Goal: Information Seeking & Learning: Learn about a topic

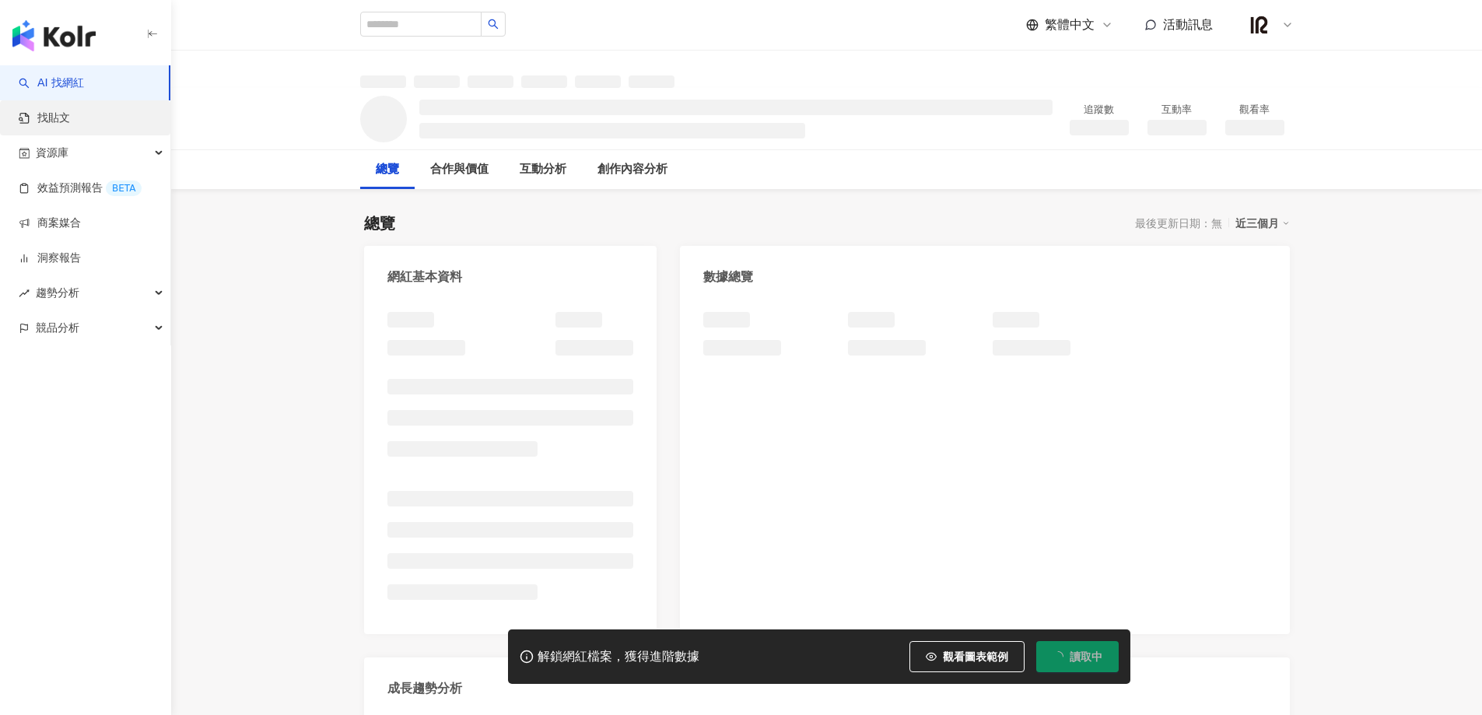
click at [54, 121] on link "找貼文" at bounding box center [44, 118] width 51 height 16
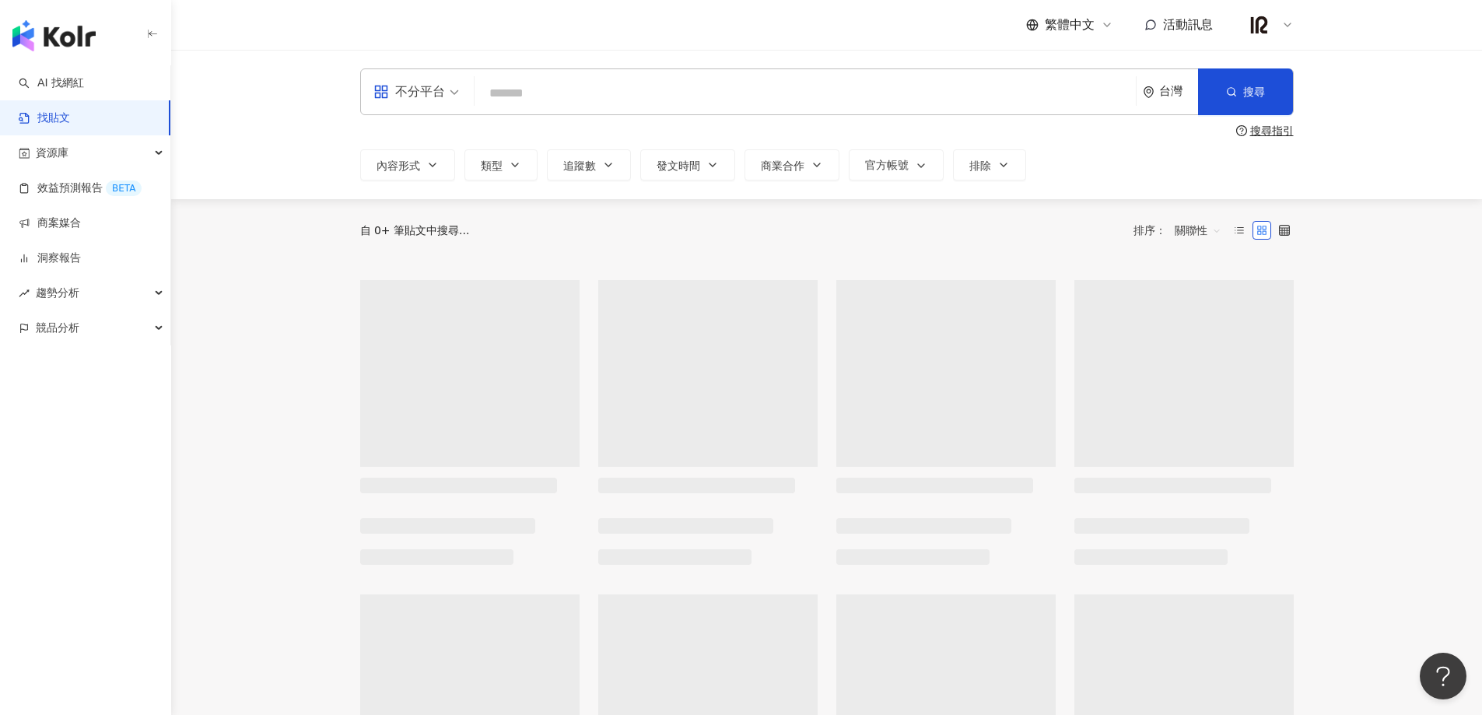
click at [532, 89] on input "search" at bounding box center [805, 92] width 649 height 33
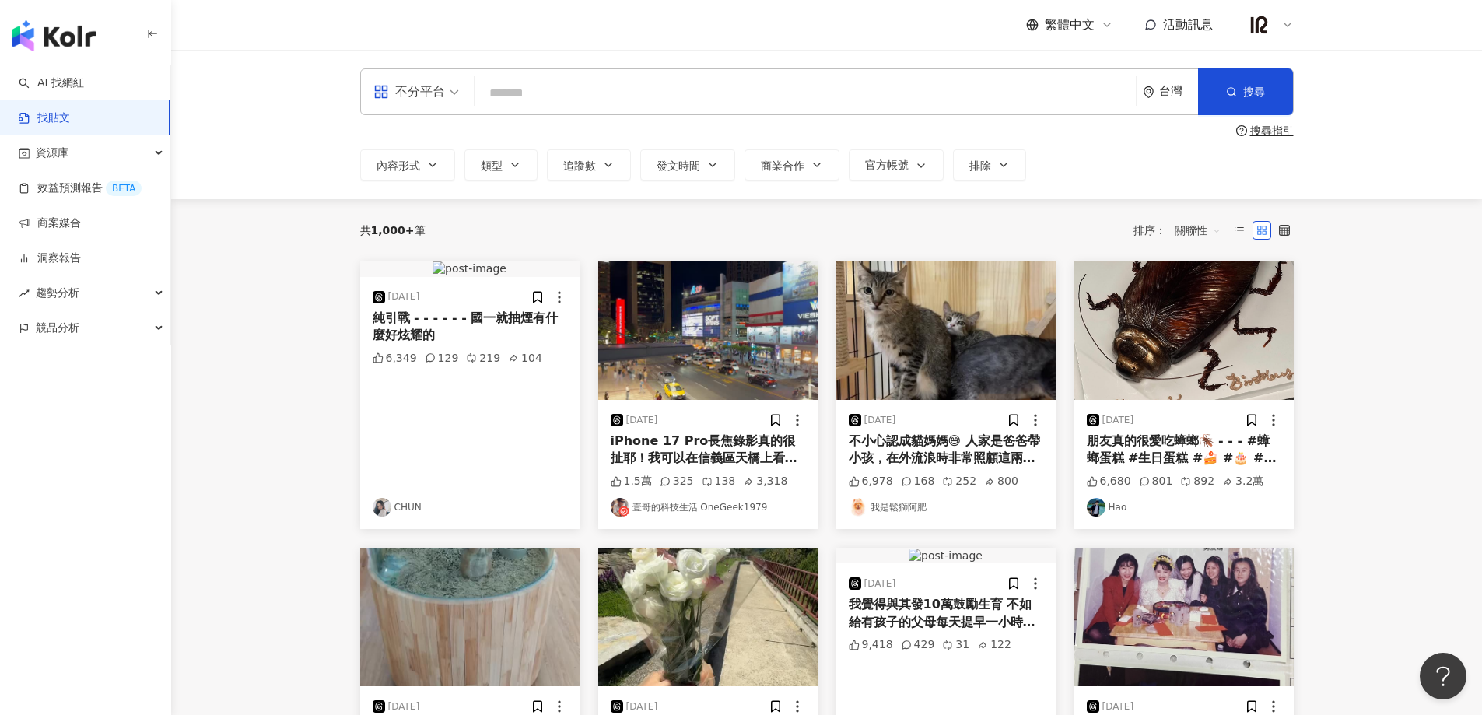
click at [409, 95] on div "不分平台" at bounding box center [409, 91] width 72 height 25
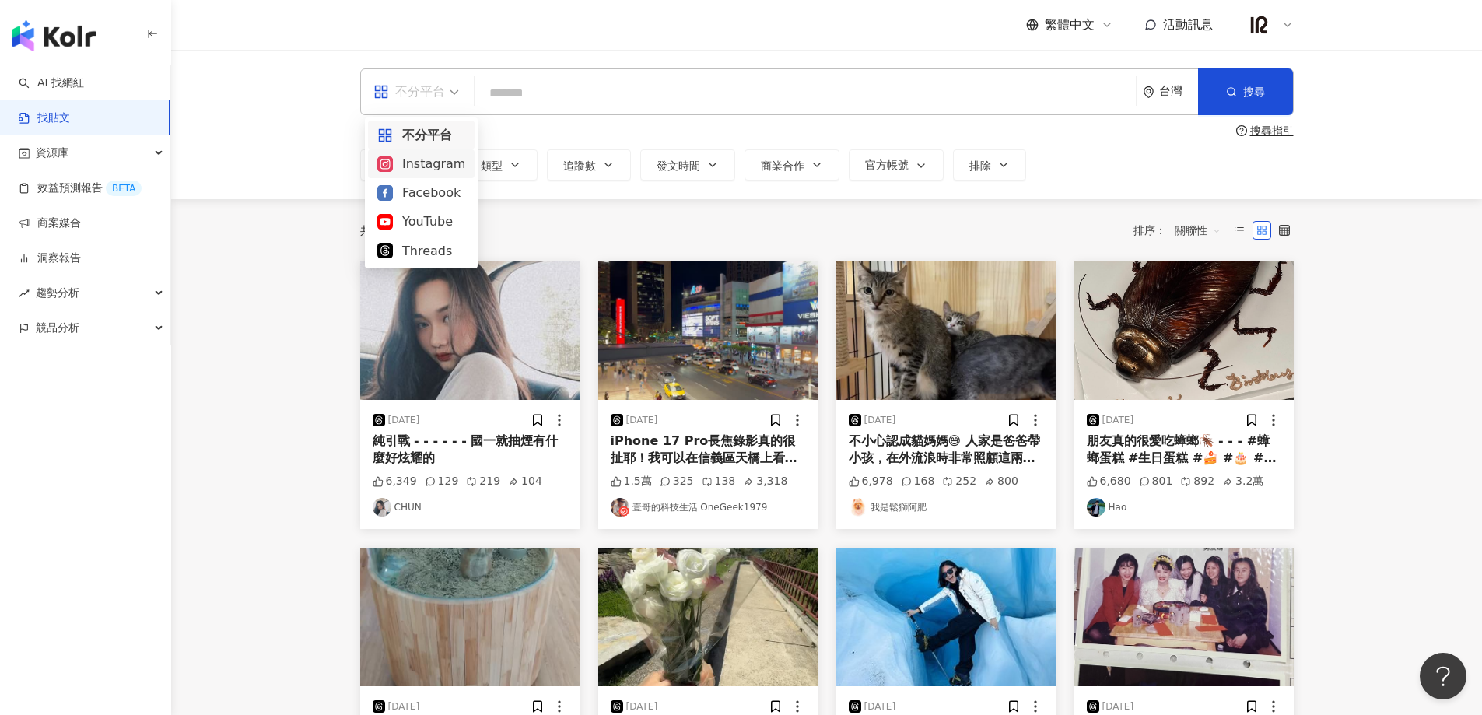
click at [422, 170] on div "Instagram" at bounding box center [421, 163] width 88 height 19
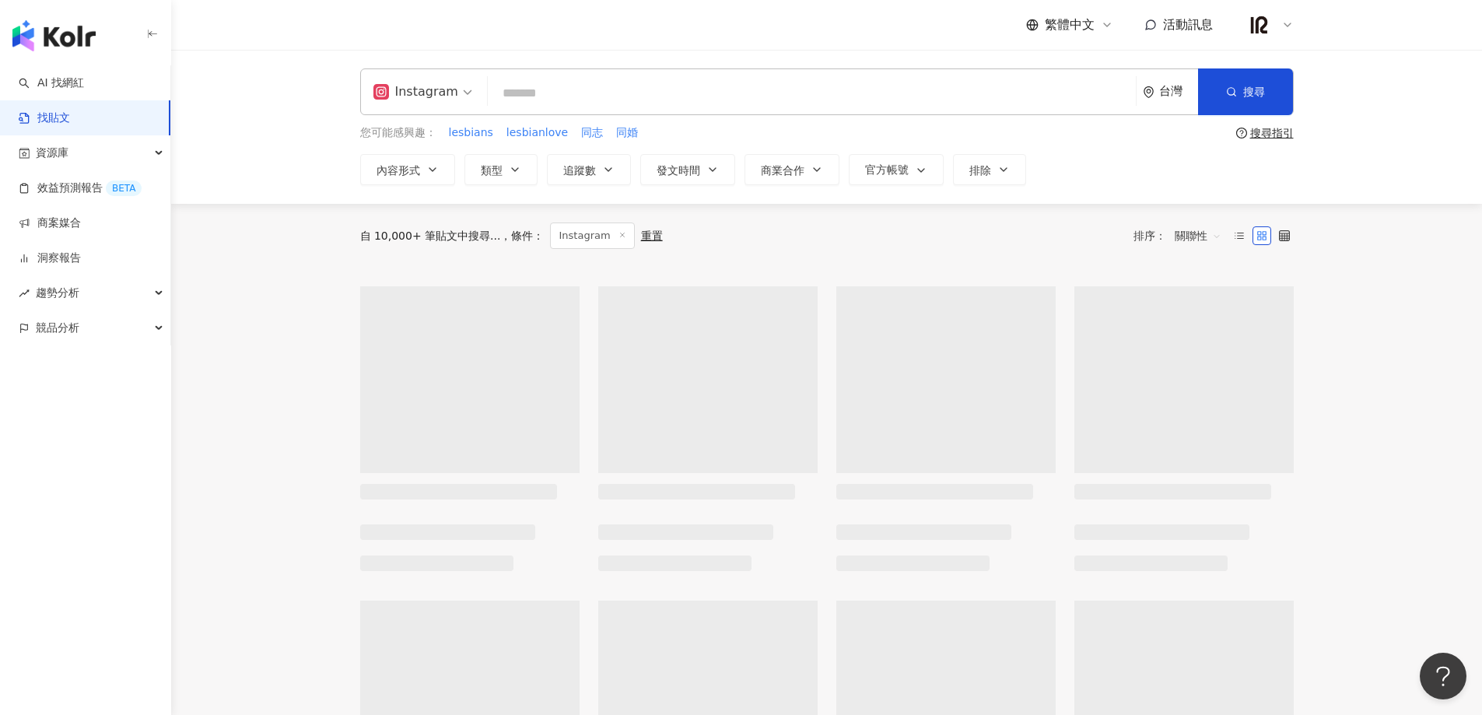
click at [541, 97] on input "search" at bounding box center [812, 92] width 636 height 33
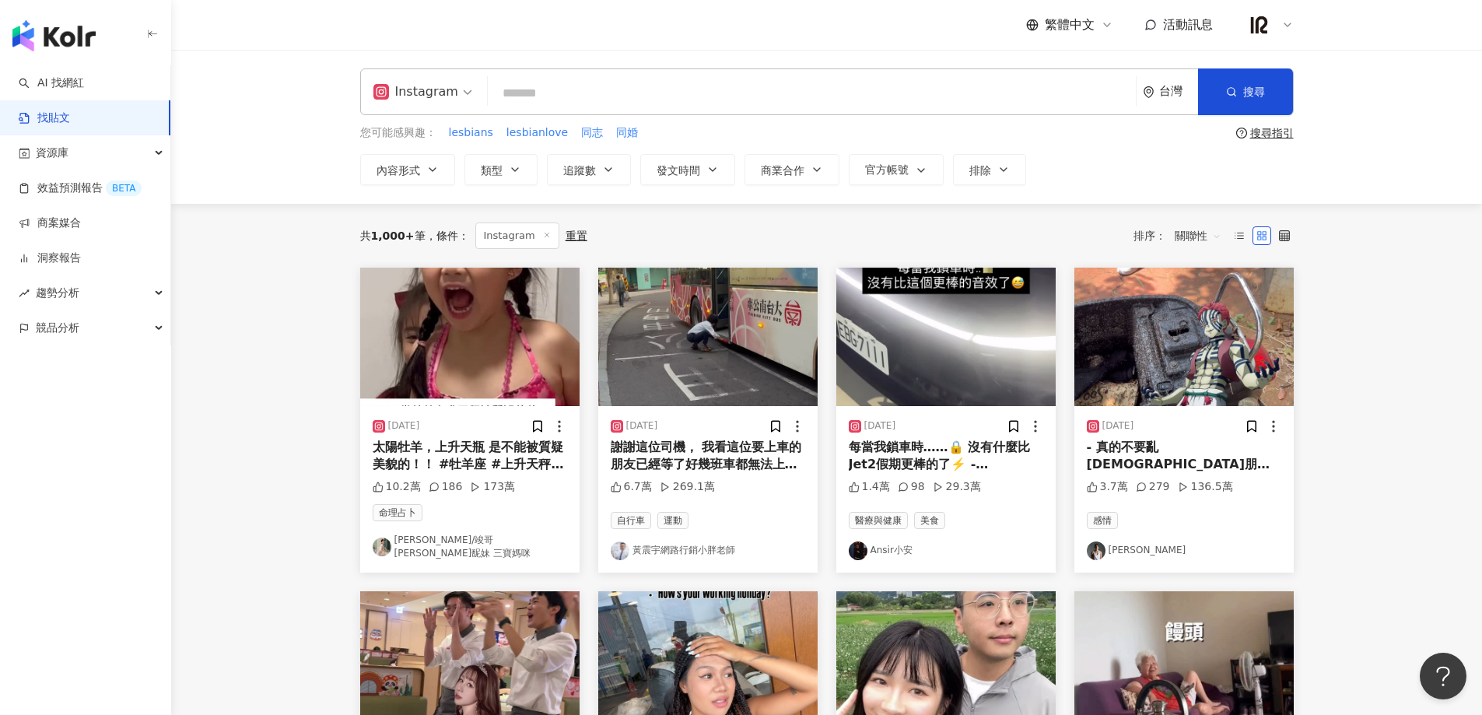
paste input "**********"
type input "**********"
type input "*****"
click at [1248, 81] on button "搜尋" at bounding box center [1245, 91] width 95 height 47
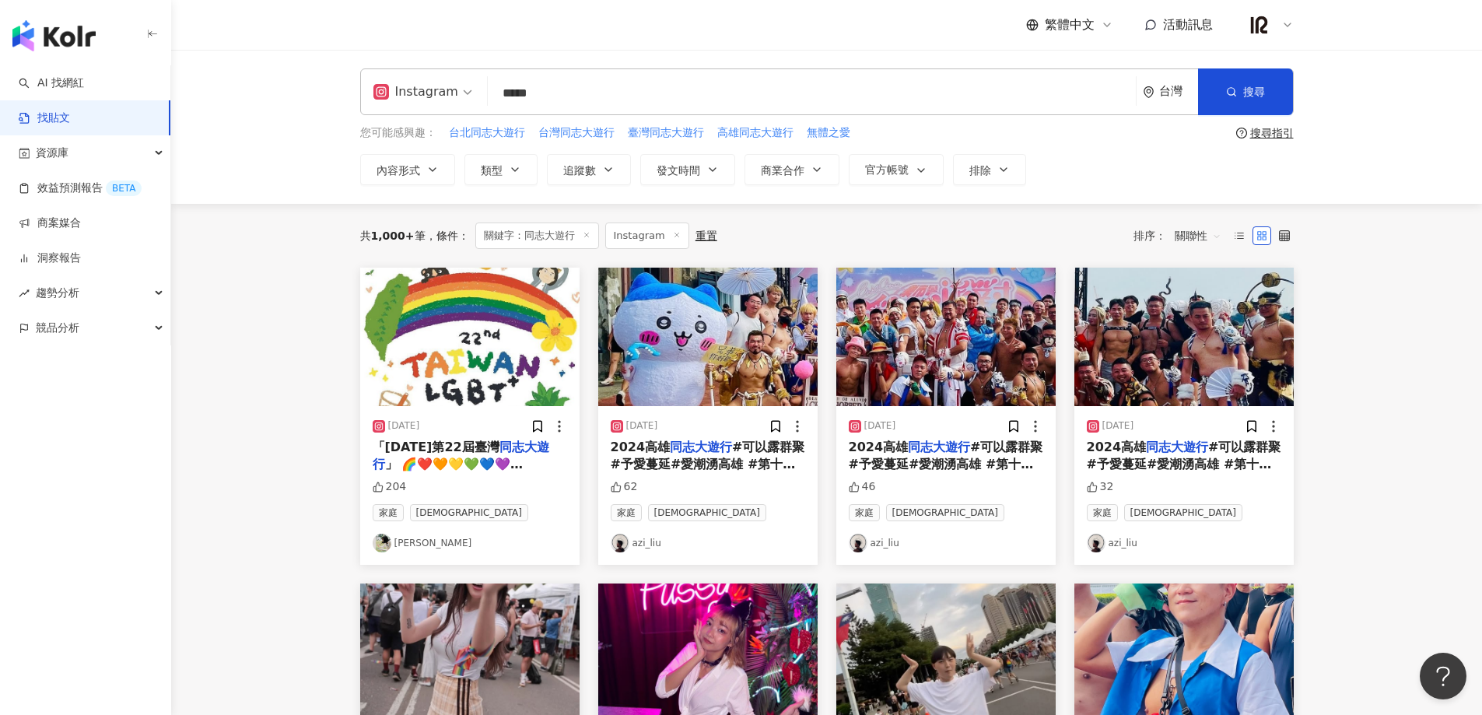
click at [1205, 237] on span "關聯性" at bounding box center [1198, 235] width 47 height 25
click at [1204, 298] on div "互動數" at bounding box center [1201, 294] width 44 height 17
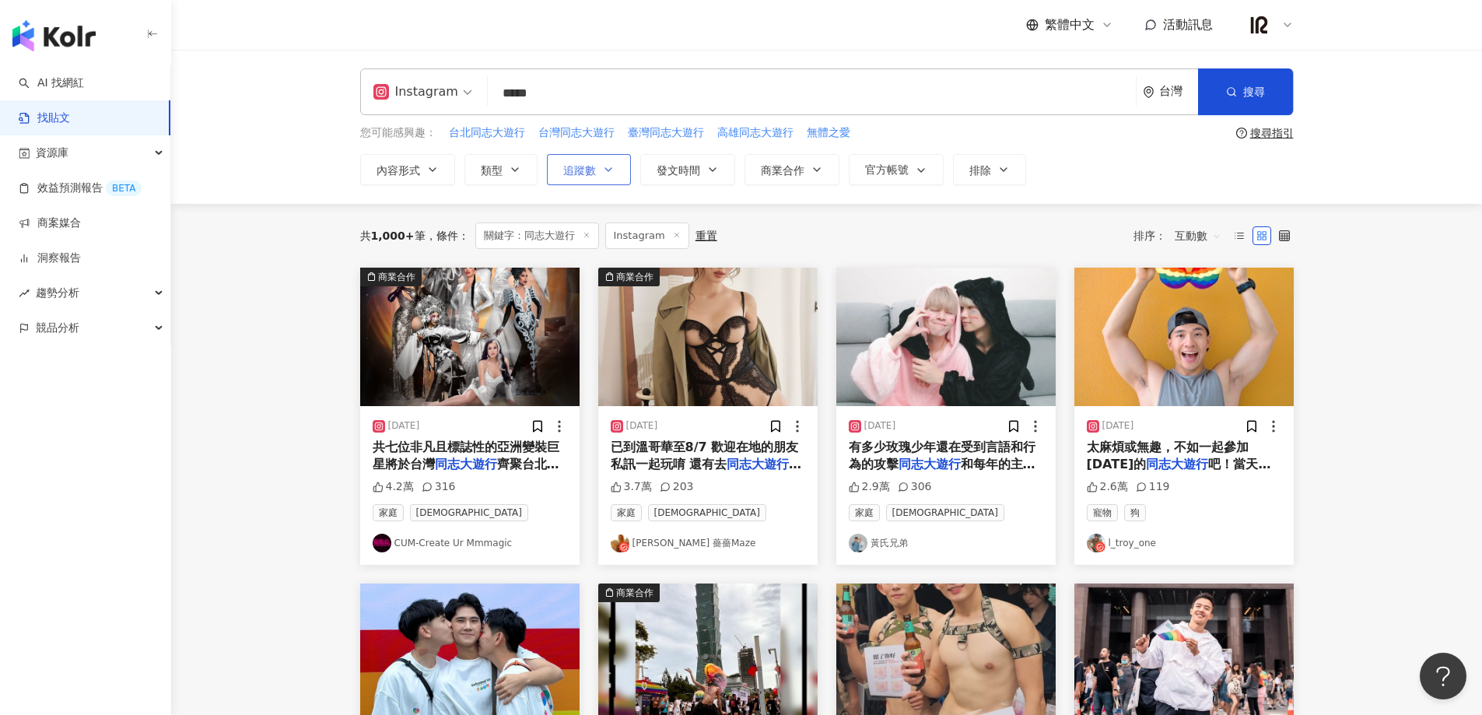
click at [598, 179] on button "追蹤數" at bounding box center [589, 169] width 84 height 31
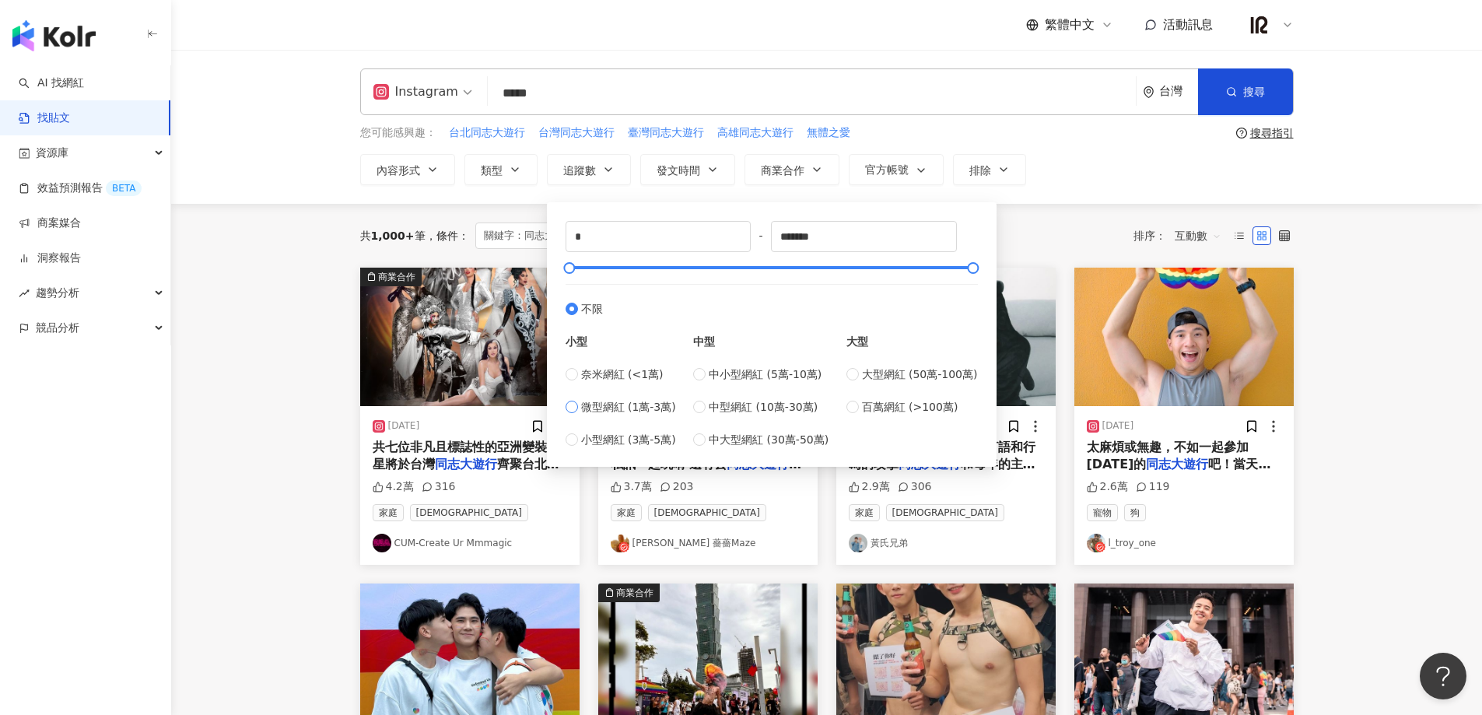
type input "*****"
click at [324, 333] on main "Instagram ***** 台灣 搜尋 您可能感興趣： 台北同志大遊行 台灣同志大遊行 臺灣同志大遊行 高雄同志大遊行 無體之愛 搜尋指引 內容形式 類型…" at bounding box center [826, 687] width 1311 height 1274
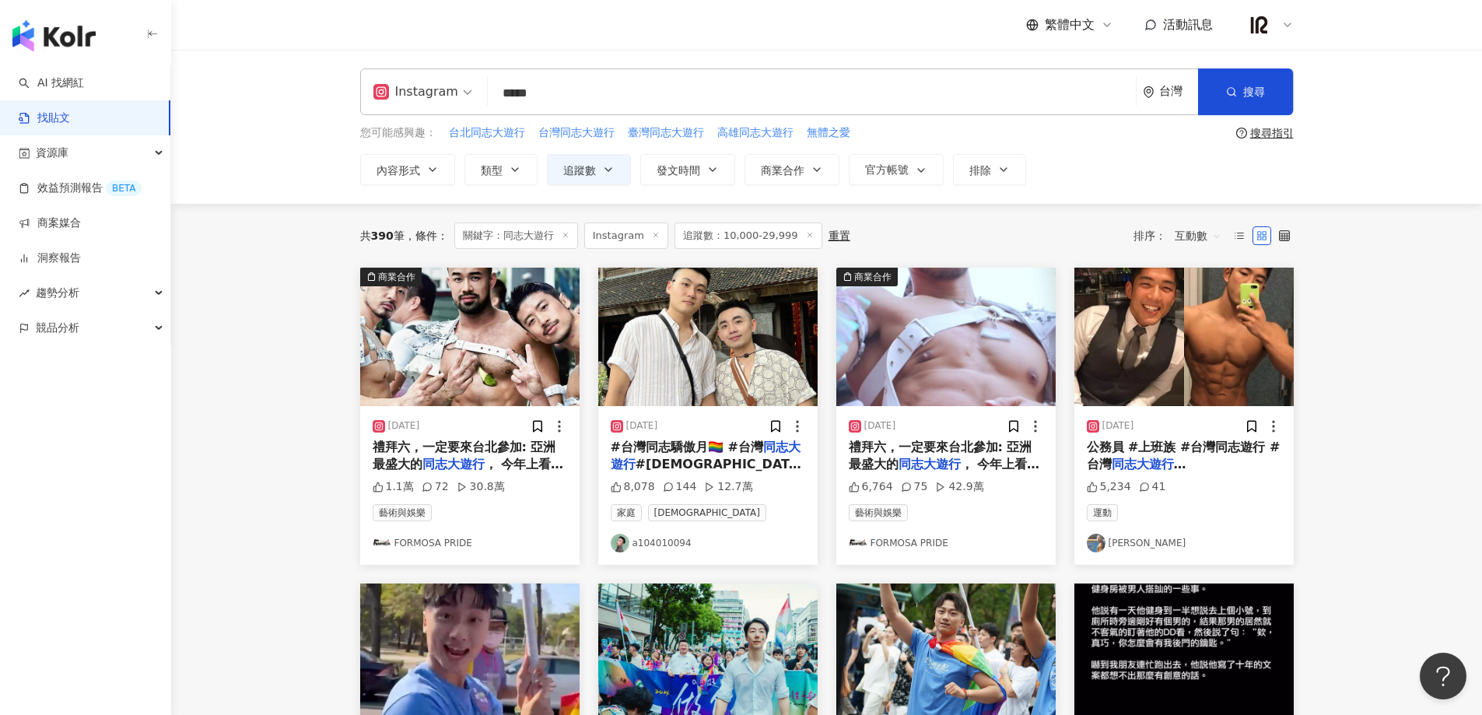
click at [260, 317] on main "Instagram ***** 台灣 搜尋 您可能感興趣： 台北同志大遊行 台灣同志大遊行 臺灣同志大遊行 高雄同志大遊行 無體之愛 搜尋指引 內容形式 類型…" at bounding box center [826, 687] width 1311 height 1274
click at [685, 443] on span "#台灣同志驕傲月🏳️‍🌈 #台灣" at bounding box center [687, 447] width 152 height 15
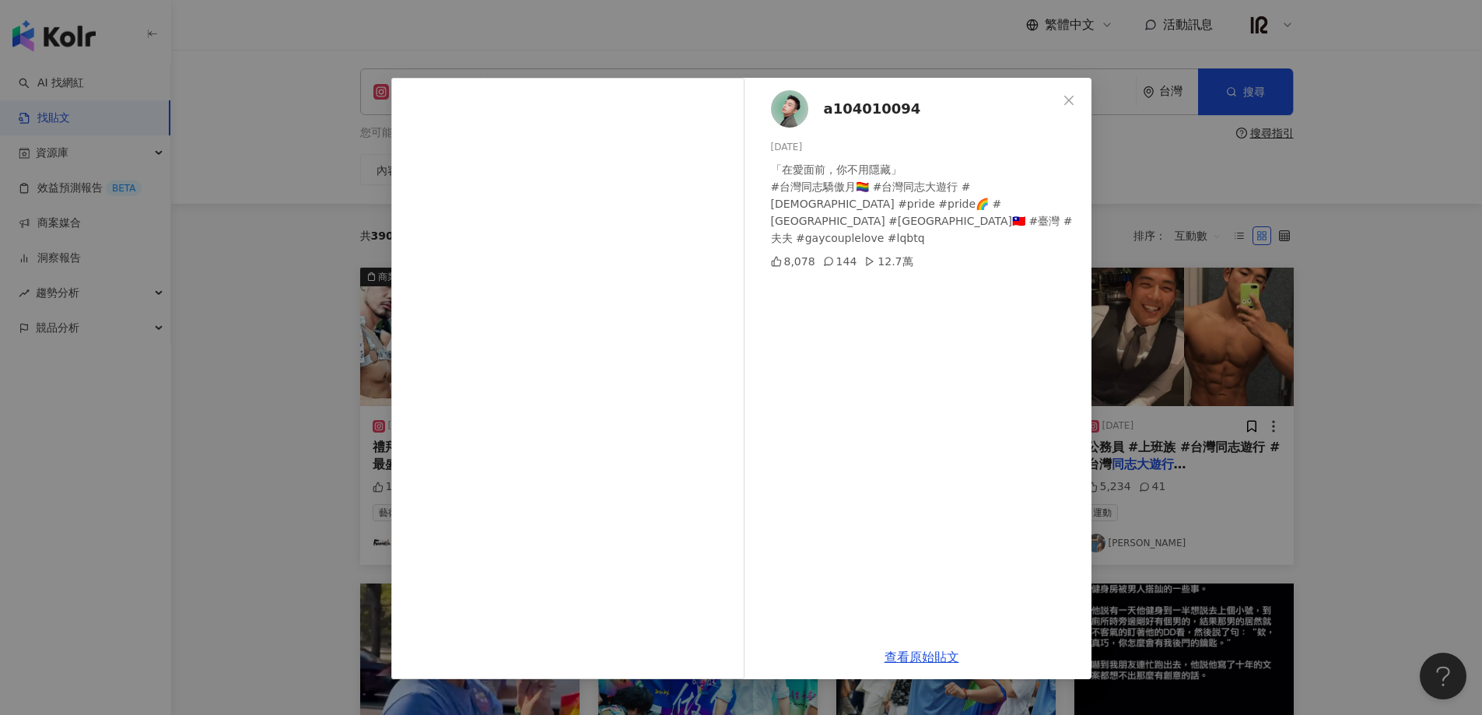
click at [878, 109] on span "a104010094" at bounding box center [872, 109] width 97 height 22
click at [1073, 100] on icon "close" at bounding box center [1069, 100] width 12 height 12
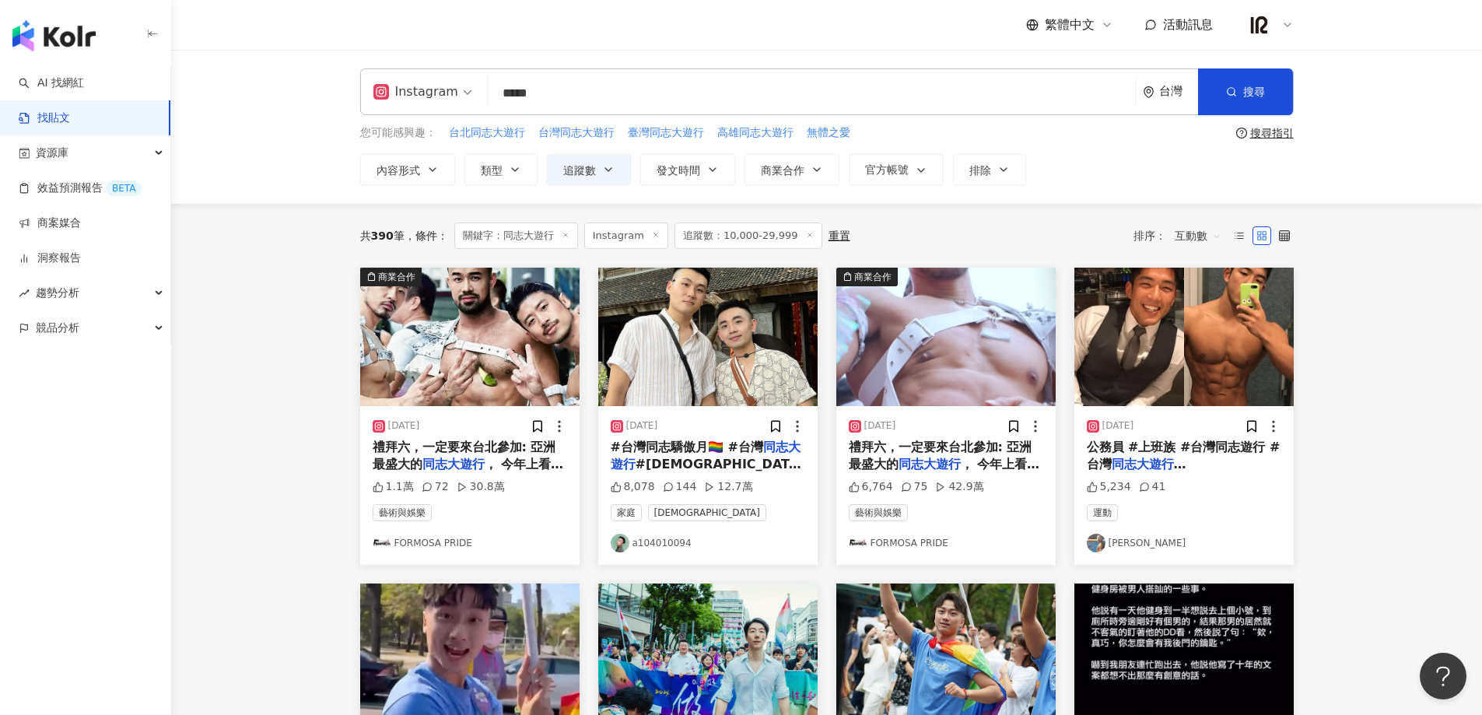
click at [1329, 244] on main "Instagram ***** 台灣 搜尋 您可能感興趣： 台北同志大遊行 台灣同志大遊行 臺灣同志大遊行 高雄同志大遊行 無體之愛 搜尋指引 內容形式 類型…" at bounding box center [826, 687] width 1311 height 1274
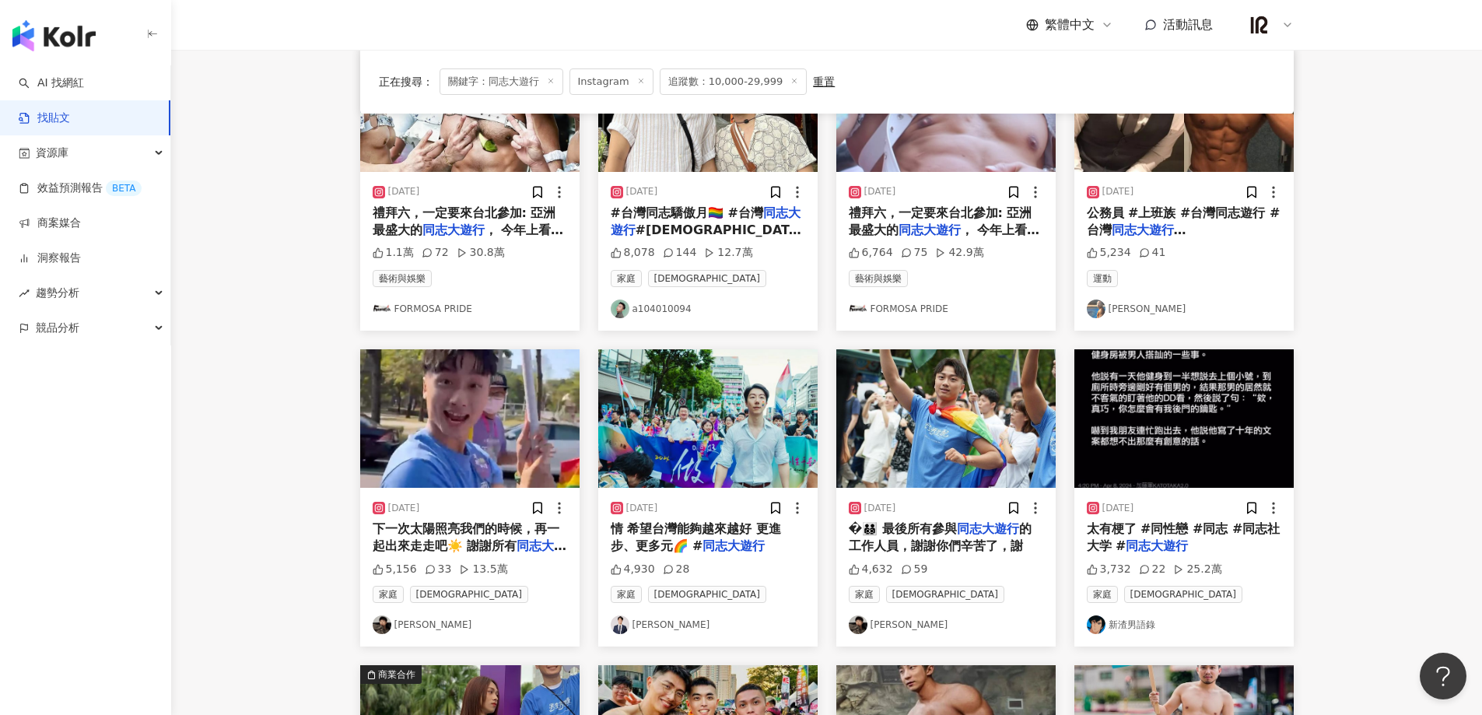
scroll to position [280, 0]
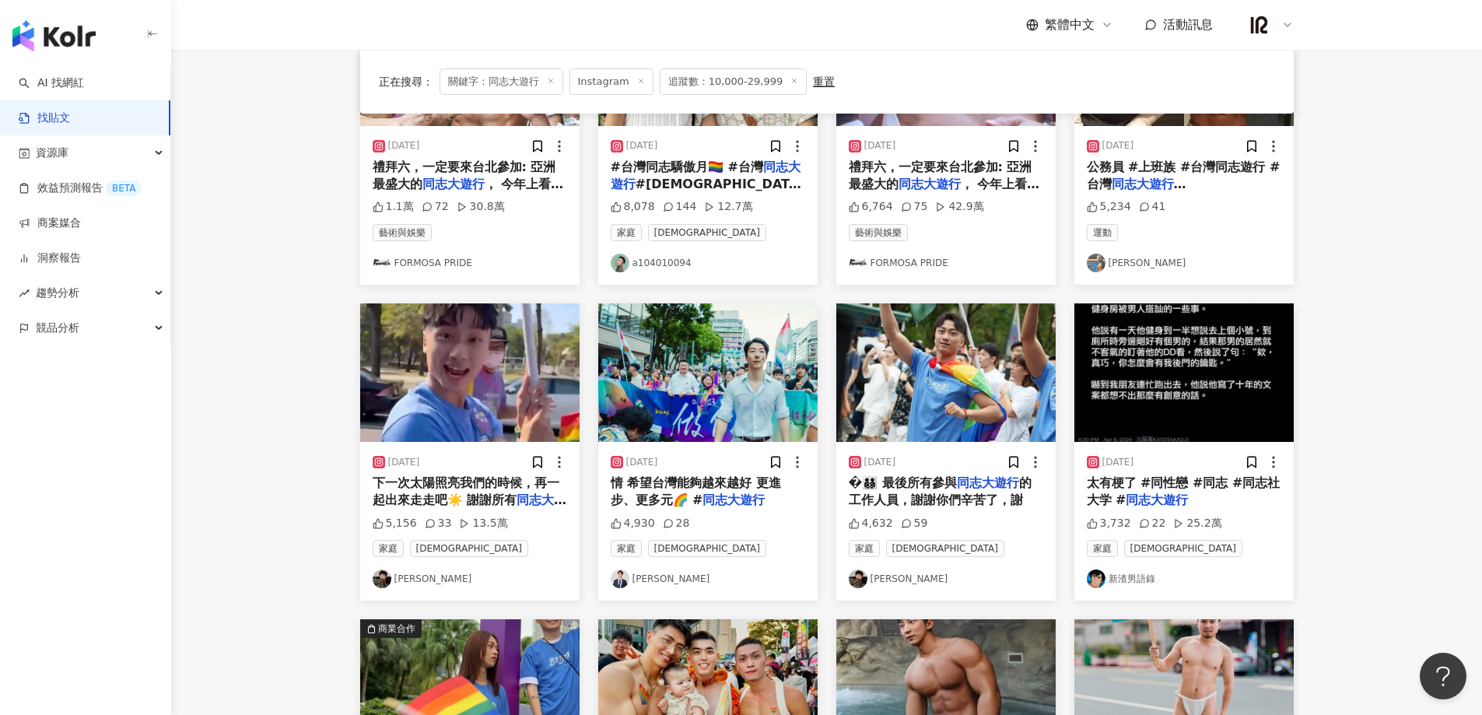
click at [929, 492] on span "的工作人員，謝謝你們辛苦了，謝" at bounding box center [940, 491] width 183 height 32
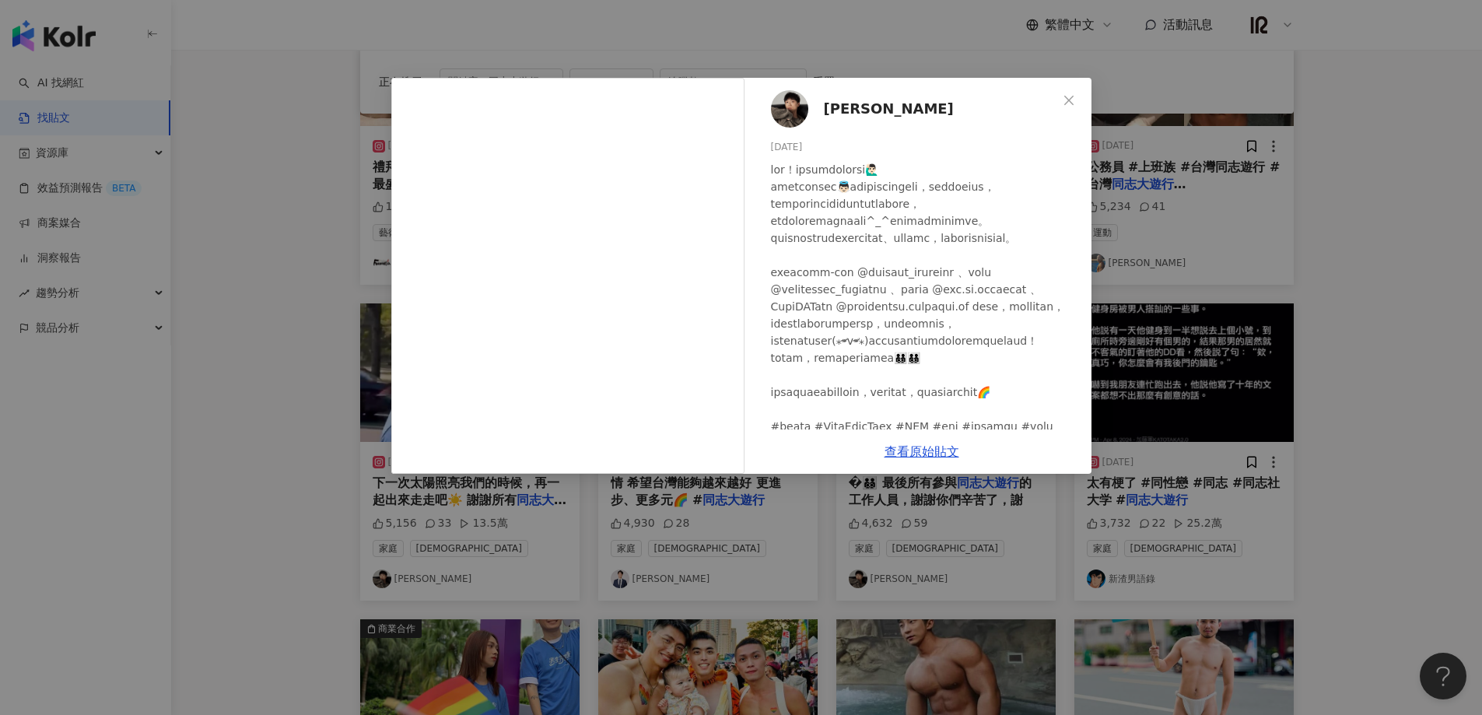
click at [836, 112] on span "Nick" at bounding box center [889, 109] width 130 height 22
click at [305, 228] on div "Nick 2023/10/30 4,632 59 查看原始貼文" at bounding box center [741, 357] width 1482 height 715
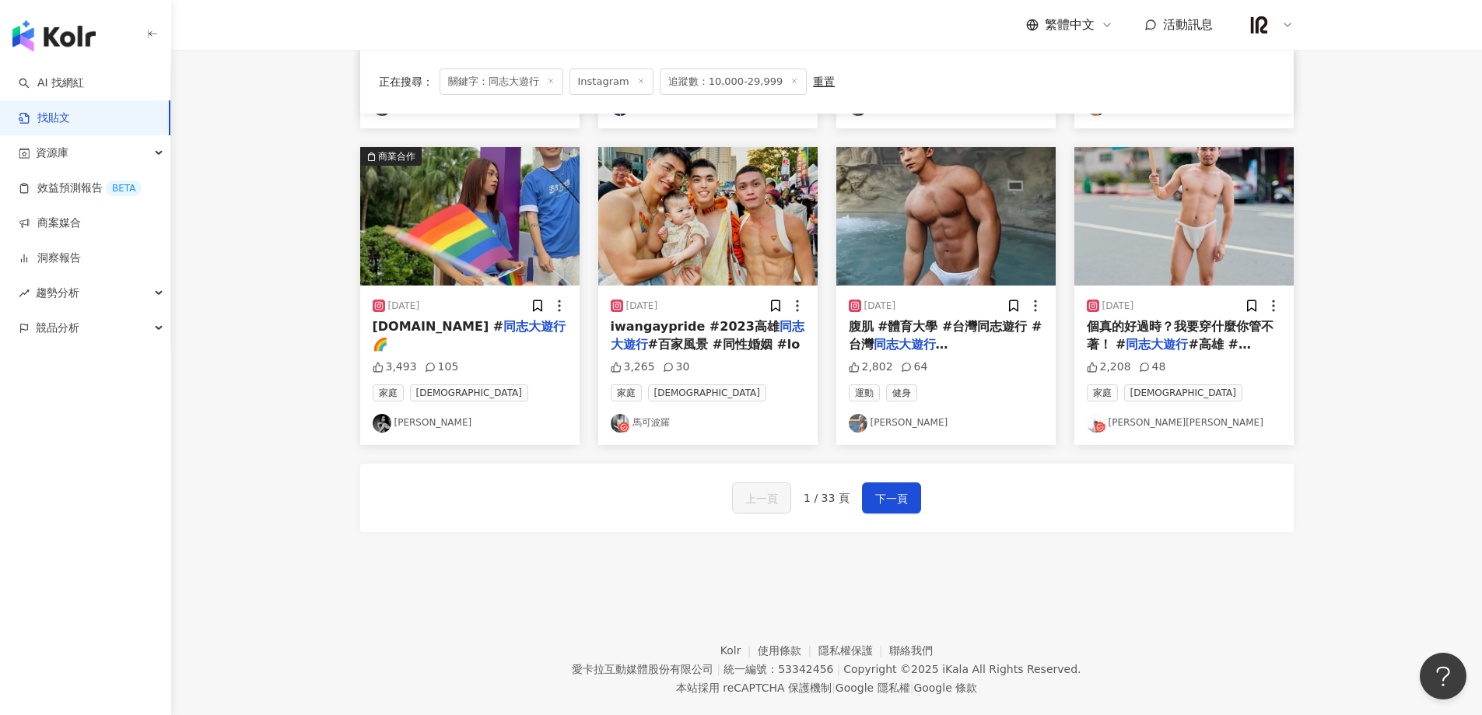
scroll to position [781, 0]
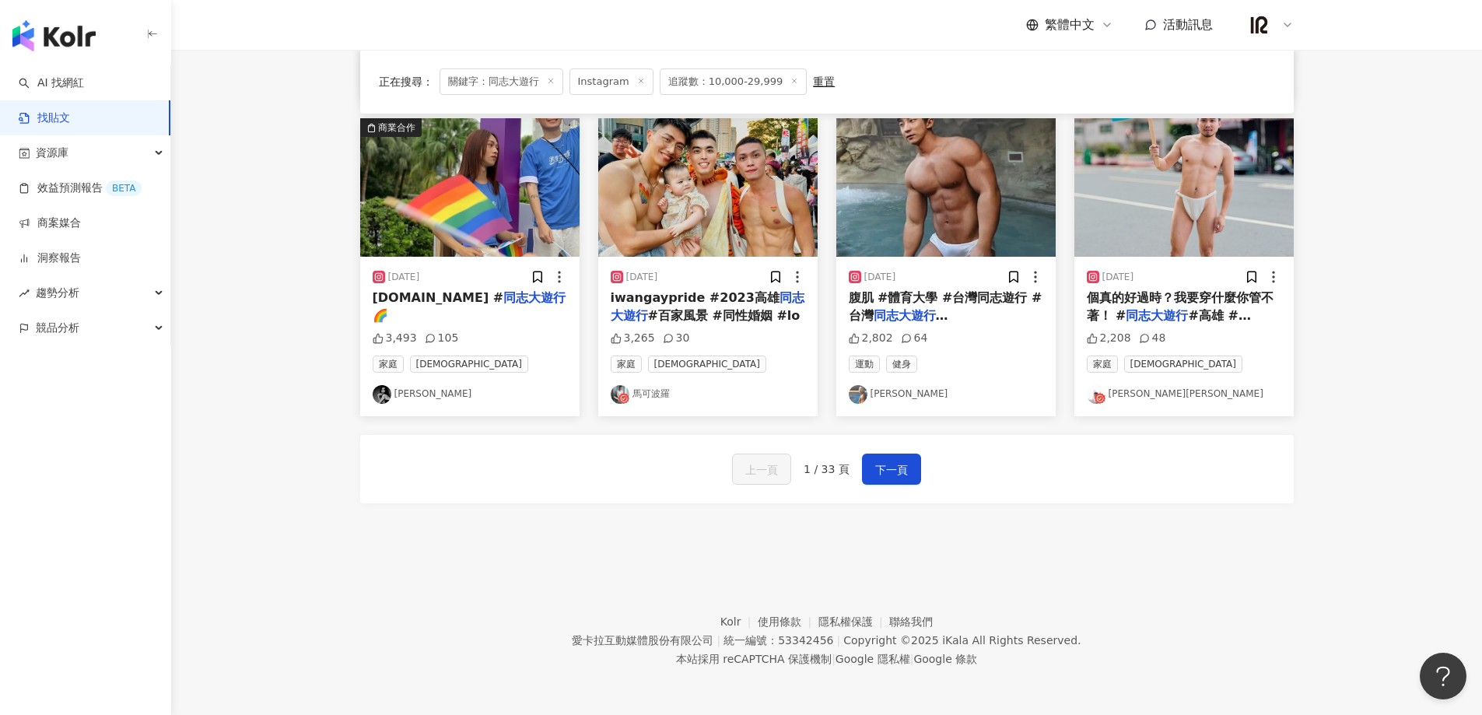
click at [640, 394] on link "馬可波羅" at bounding box center [708, 394] width 195 height 19
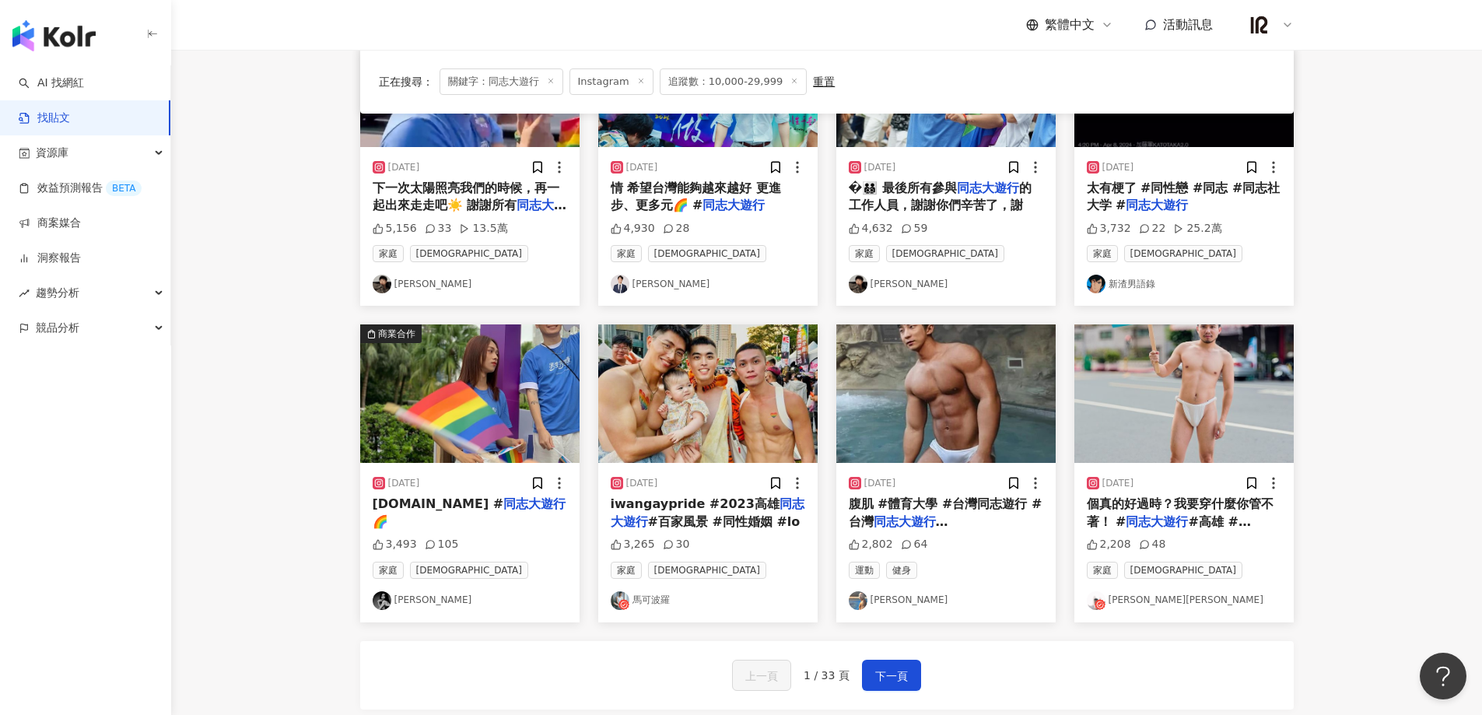
scroll to position [574, 0]
click at [941, 532] on span "#worldgymtaiwa" at bounding box center [908, 539] width 118 height 15
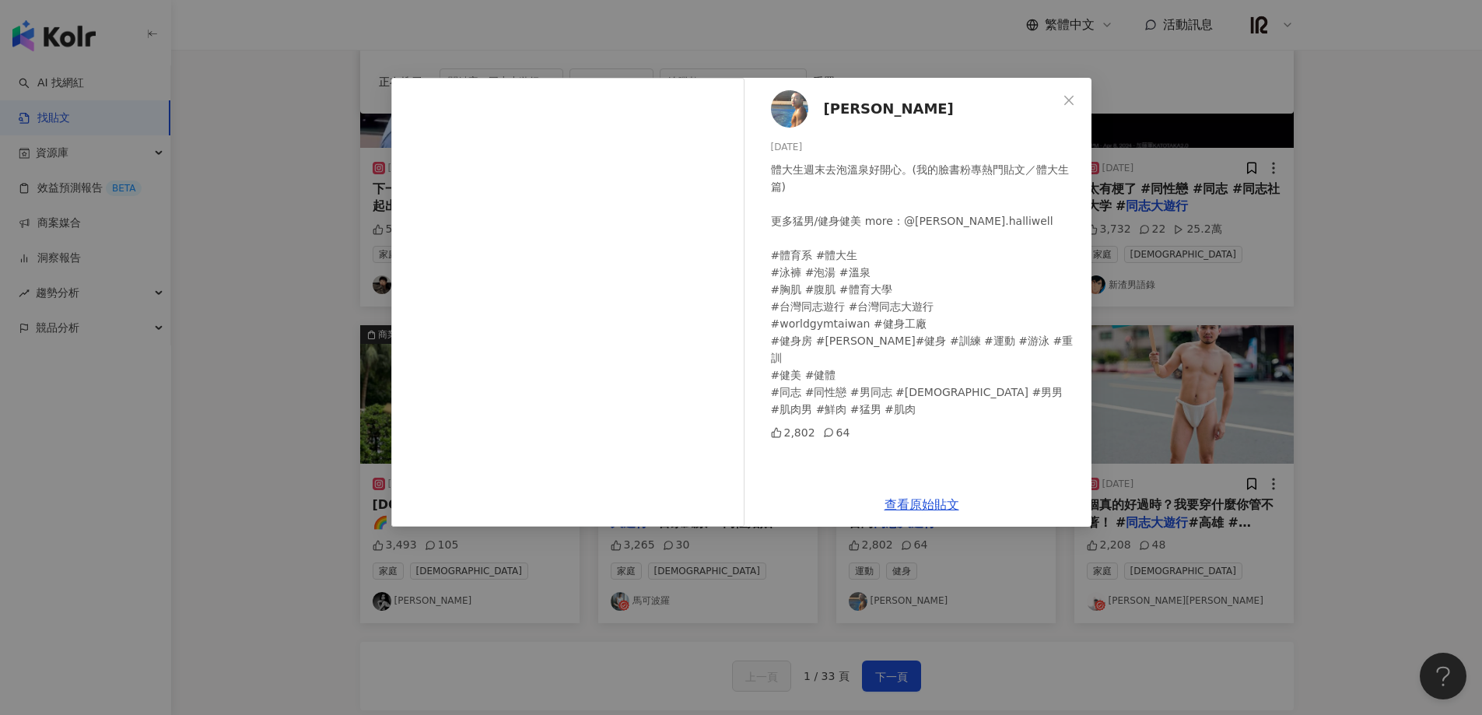
click at [853, 109] on span "范駿祥" at bounding box center [889, 109] width 130 height 22
click at [1067, 100] on icon "close" at bounding box center [1069, 100] width 12 height 12
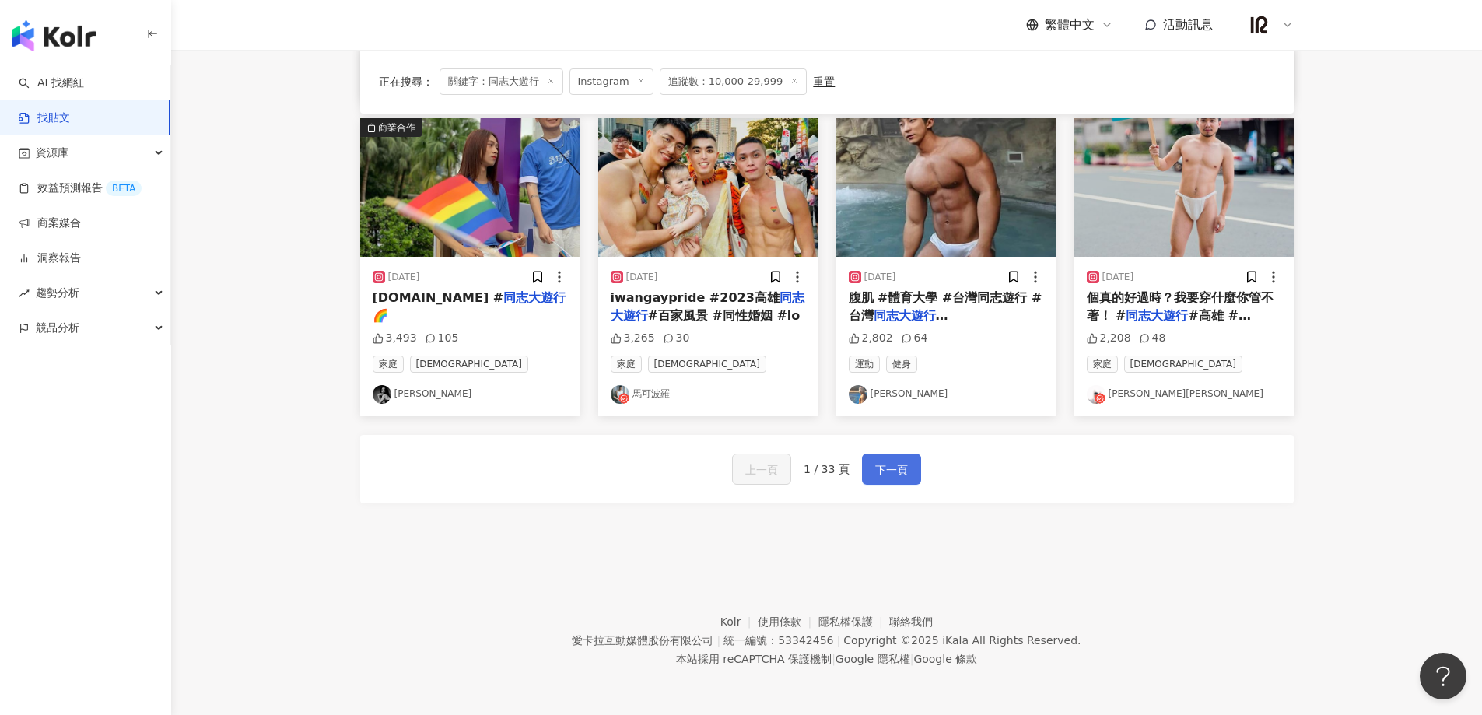
click at [888, 463] on span "下一頁" at bounding box center [891, 470] width 33 height 19
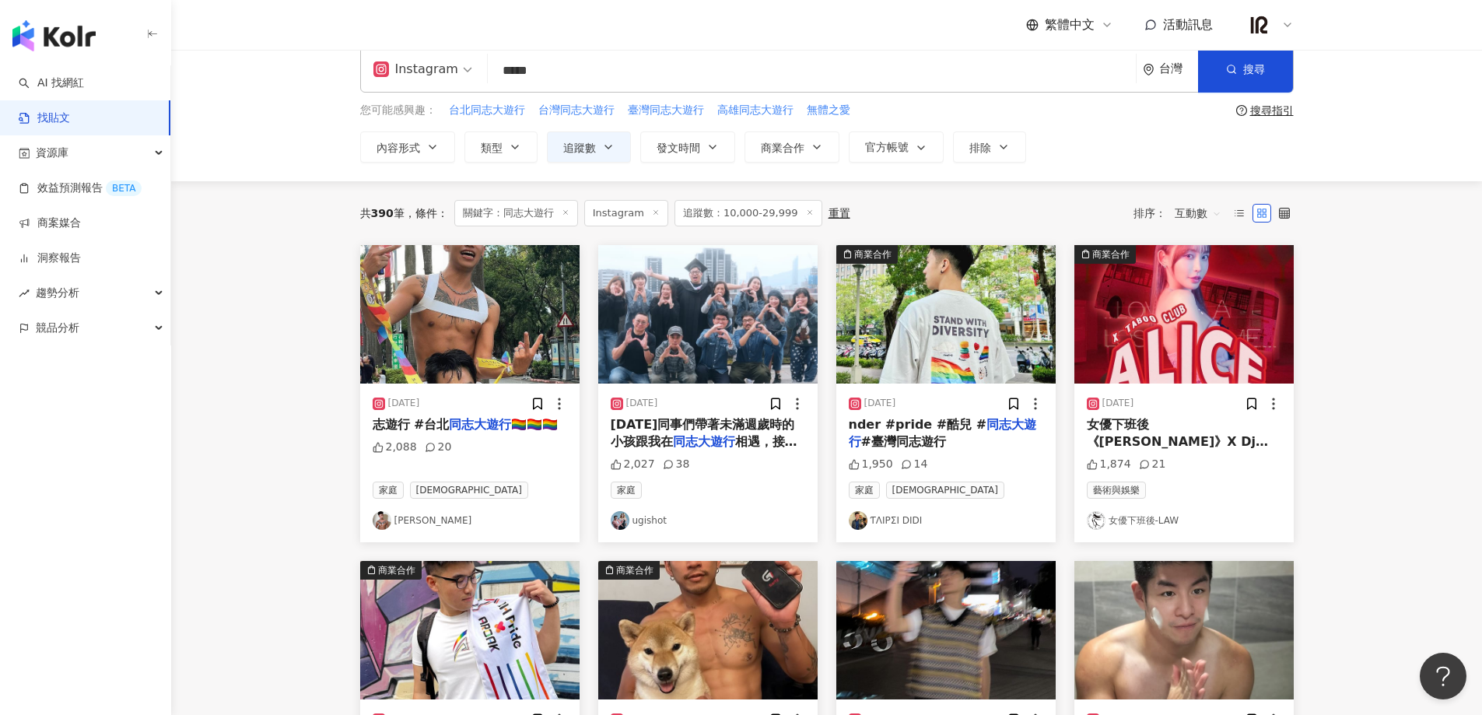
scroll to position [0, 0]
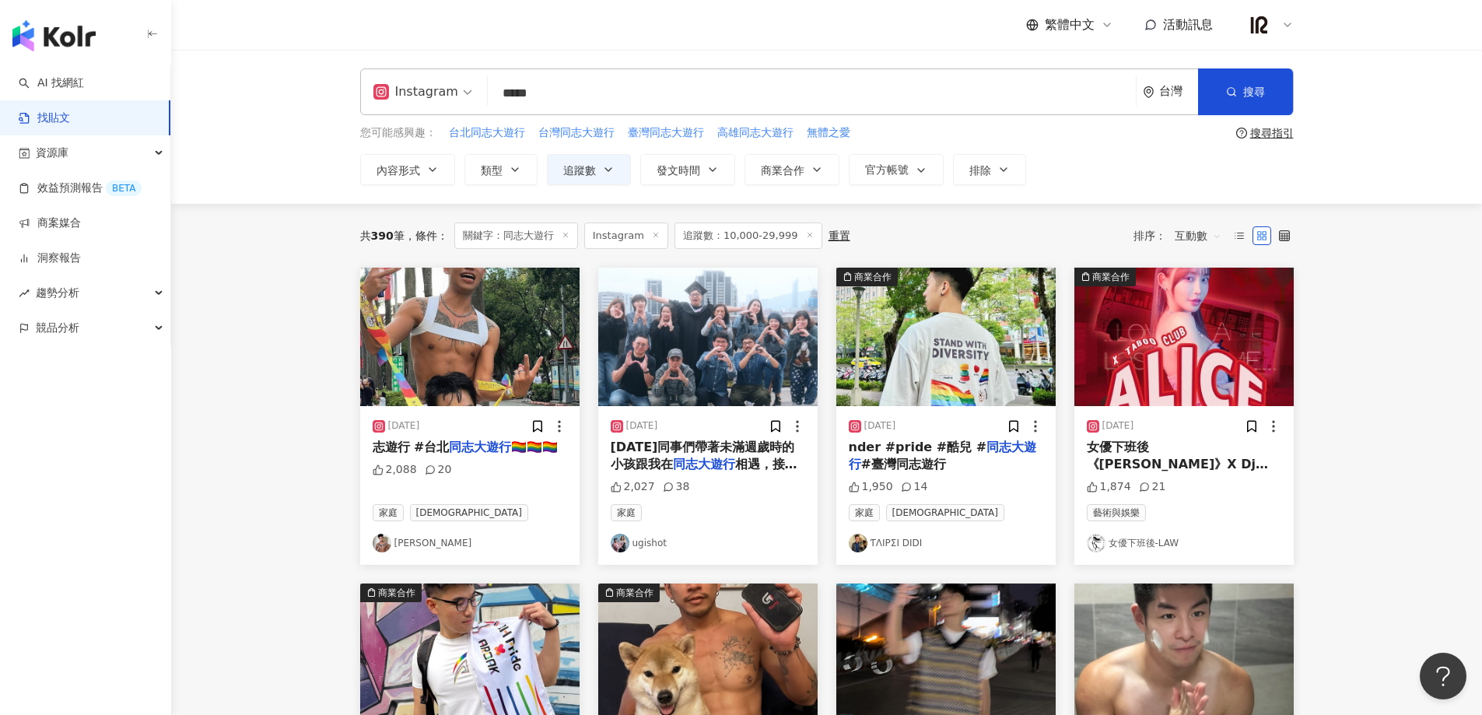
click at [411, 546] on link "宇澤✨" at bounding box center [470, 543] width 195 height 19
click at [896, 542] on link "ƬΛIPΣI DIDI" at bounding box center [946, 543] width 195 height 19
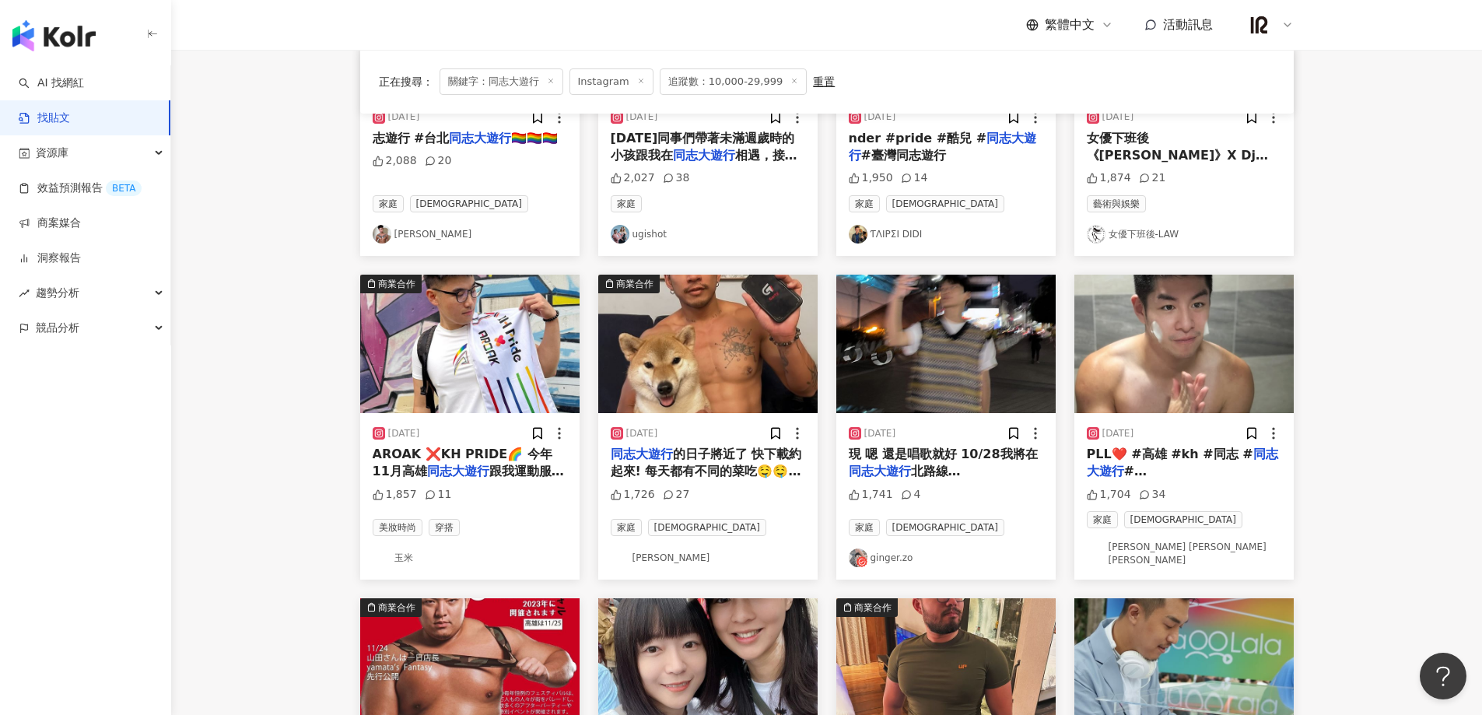
scroll to position [310, 0]
click at [436, 473] on mark "同志大遊行" at bounding box center [458, 470] width 62 height 15
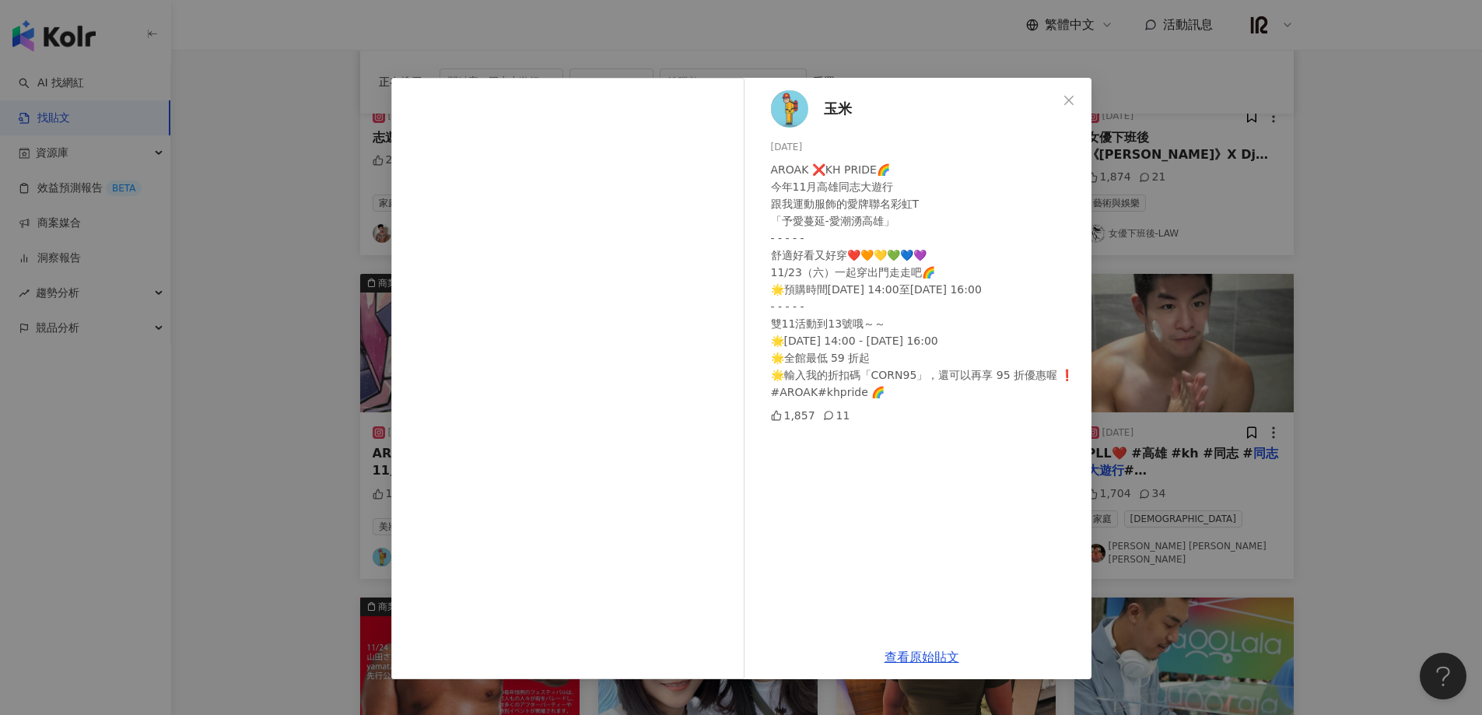
click at [840, 111] on span "玉米" at bounding box center [838, 109] width 28 height 22
click at [1066, 96] on icon "close" at bounding box center [1068, 99] width 9 height 9
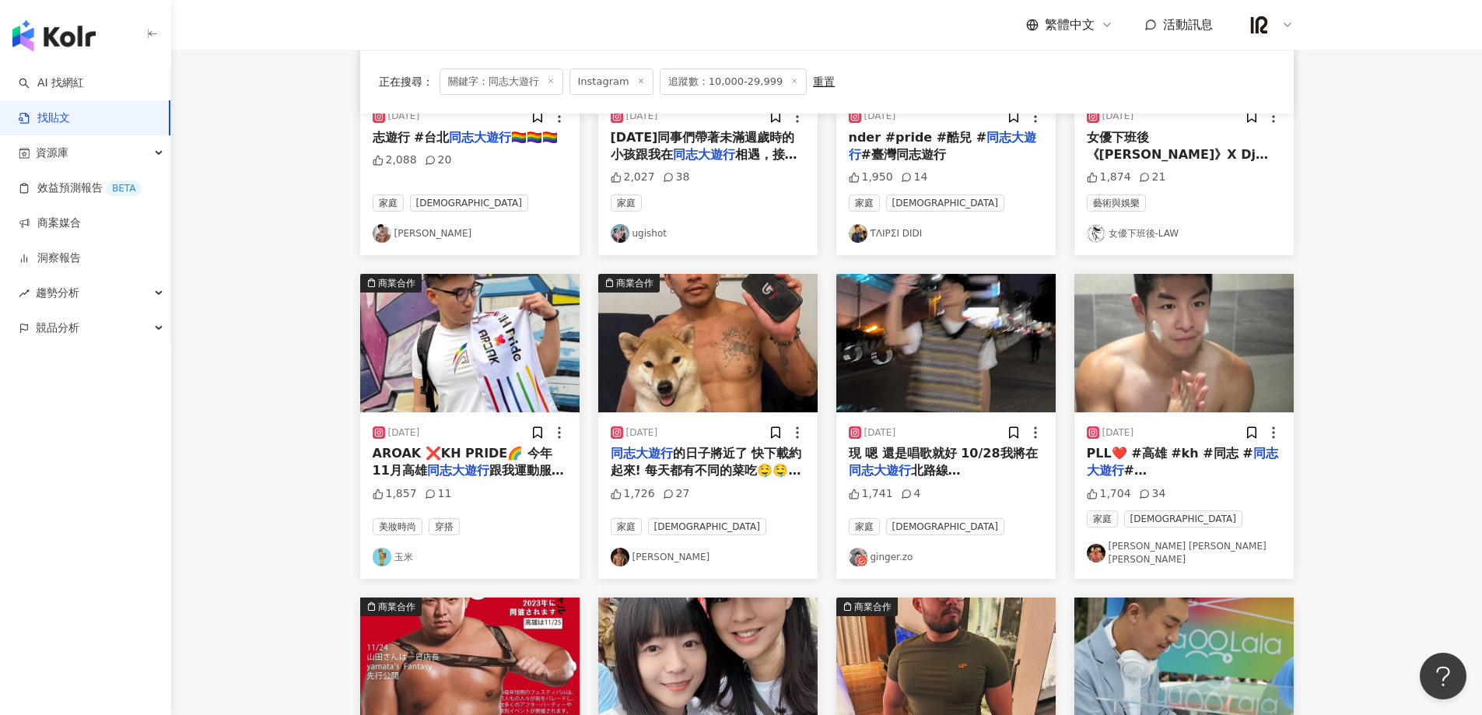
click at [744, 464] on span "的日子將近了 快下載約起來! 每天都有不同的菜吃🤤🤤🤤" at bounding box center [708, 462] width 194 height 32
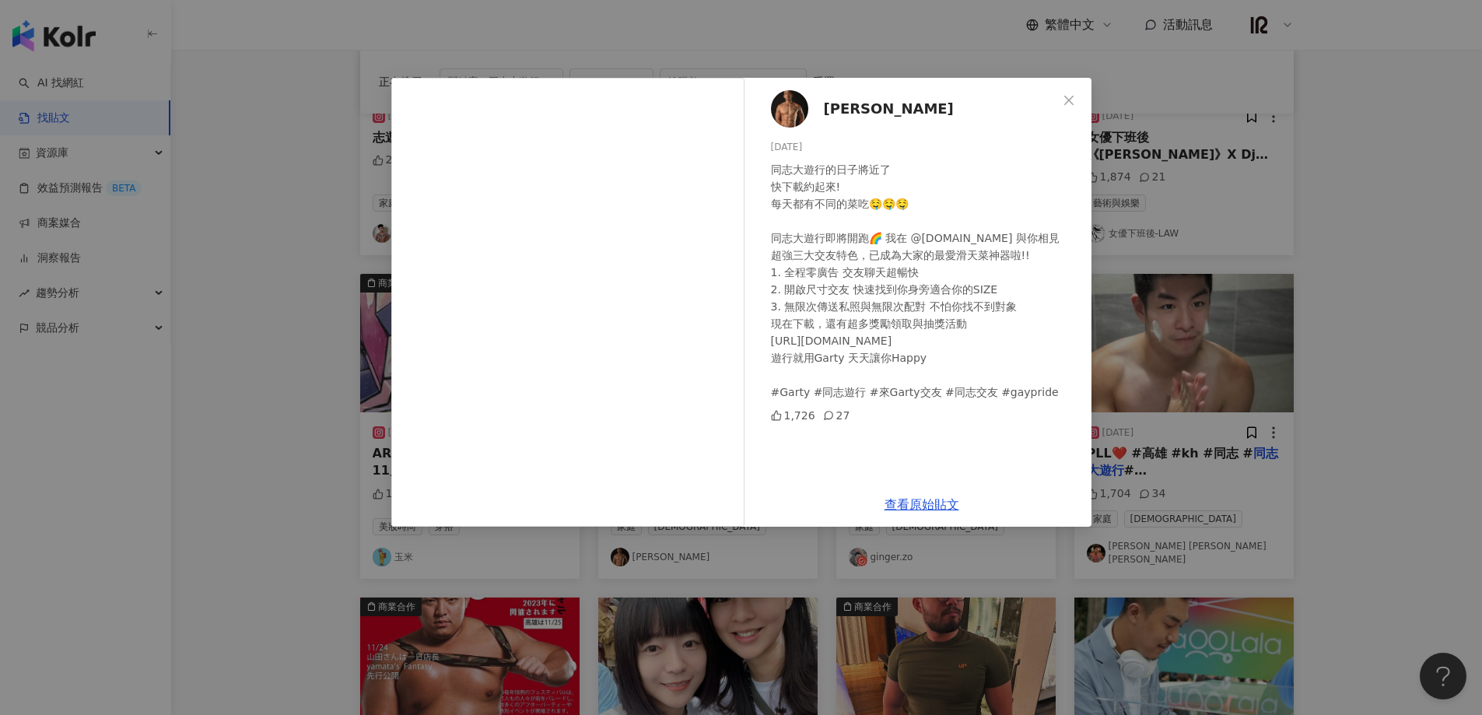
click at [863, 104] on span "朱克晉" at bounding box center [889, 109] width 130 height 22
click at [1064, 94] on icon "close" at bounding box center [1069, 100] width 12 height 12
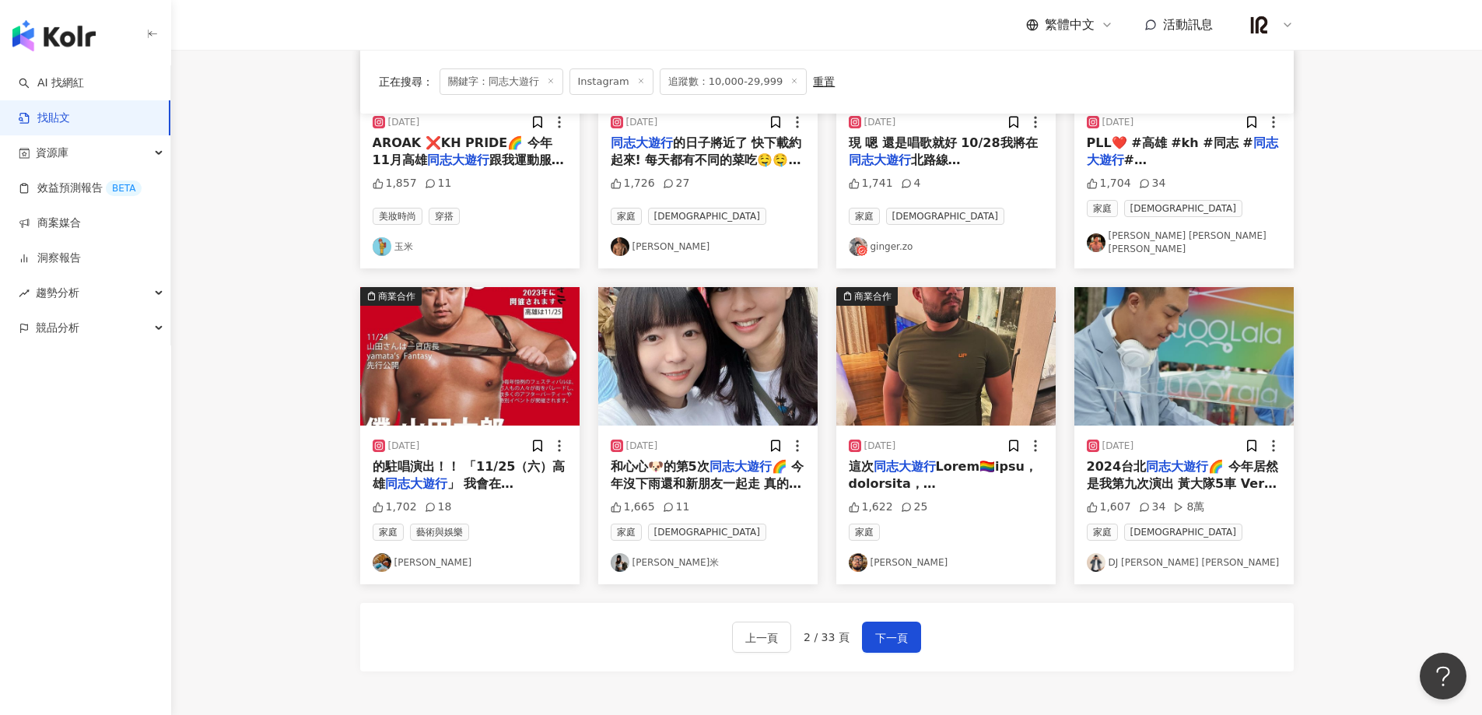
scroll to position [621, 0]
click at [1172, 240] on link "𝓐𝓪𝓻𝓸𝓷 𝓒𝓱𝓮𝓷陳彥昌" at bounding box center [1184, 242] width 195 height 26
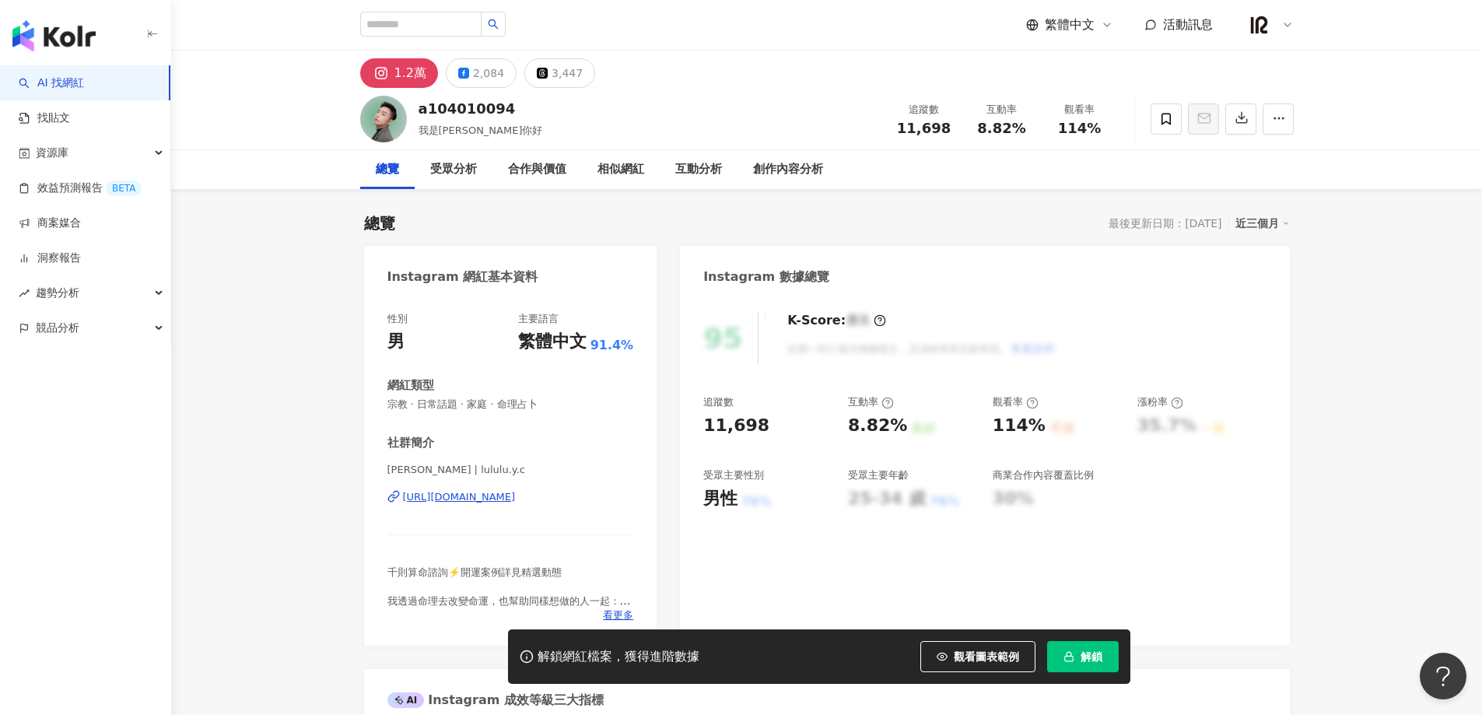
click at [499, 500] on div "https://www.instagram.com/lululu.y.c/" at bounding box center [459, 497] width 113 height 14
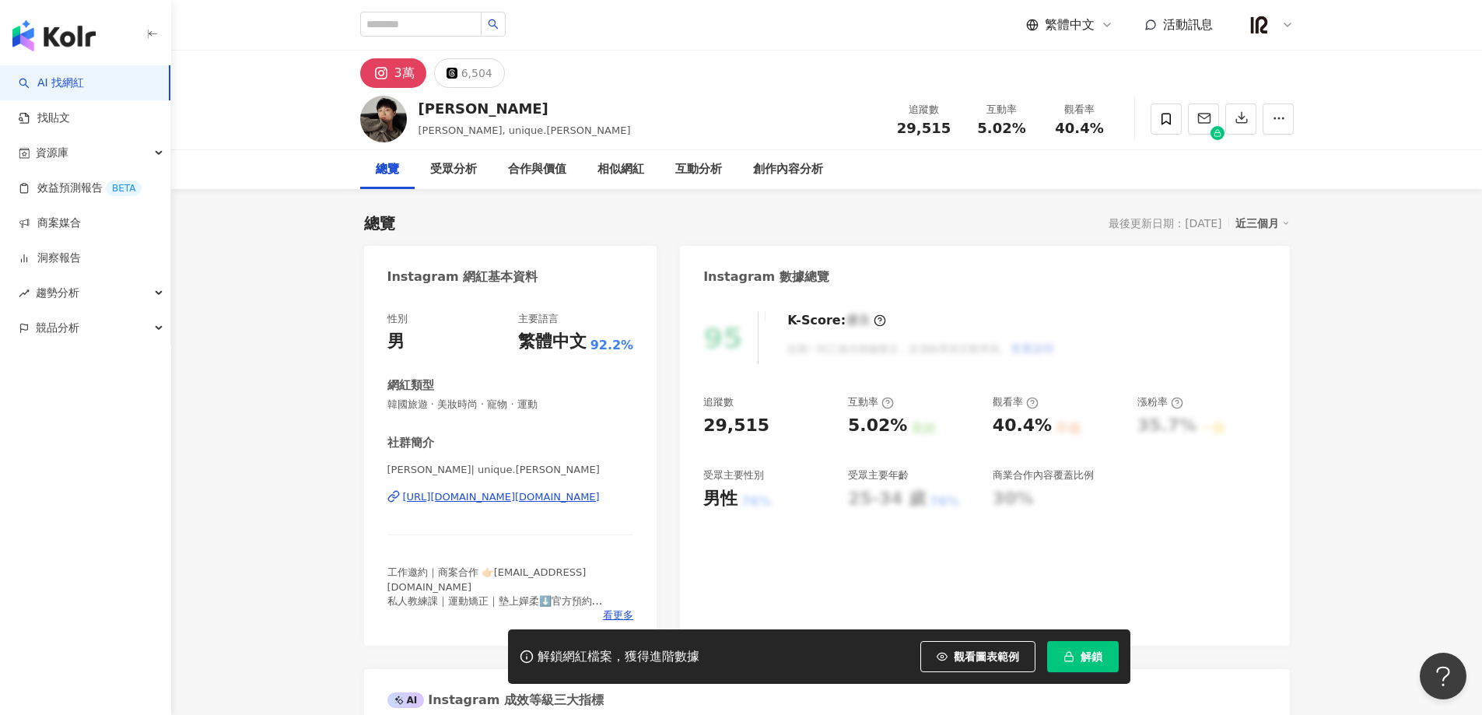
click at [591, 501] on div "https://www.instagram.com/unique.huang/" at bounding box center [501, 497] width 197 height 14
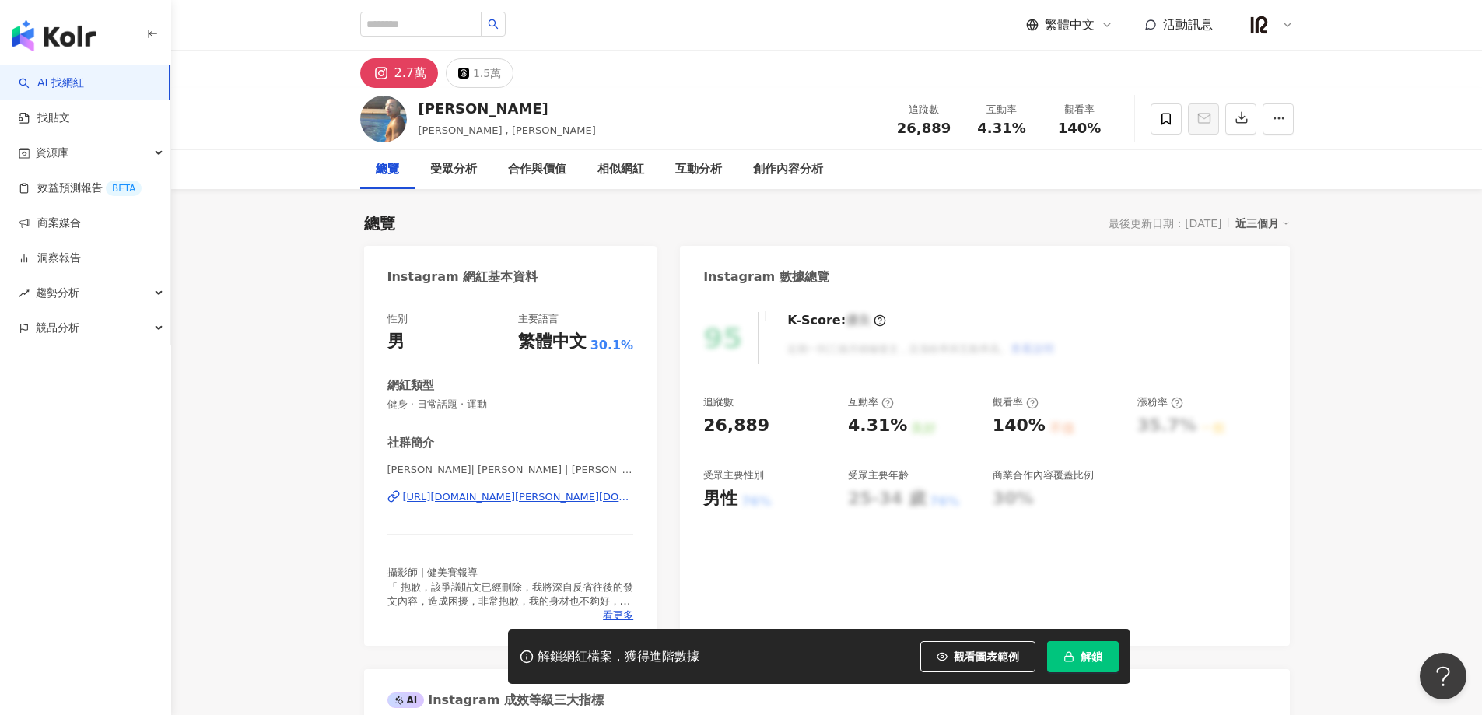
click at [549, 496] on div "https://www.instagram.com/adam.halliwell/" at bounding box center [518, 497] width 231 height 14
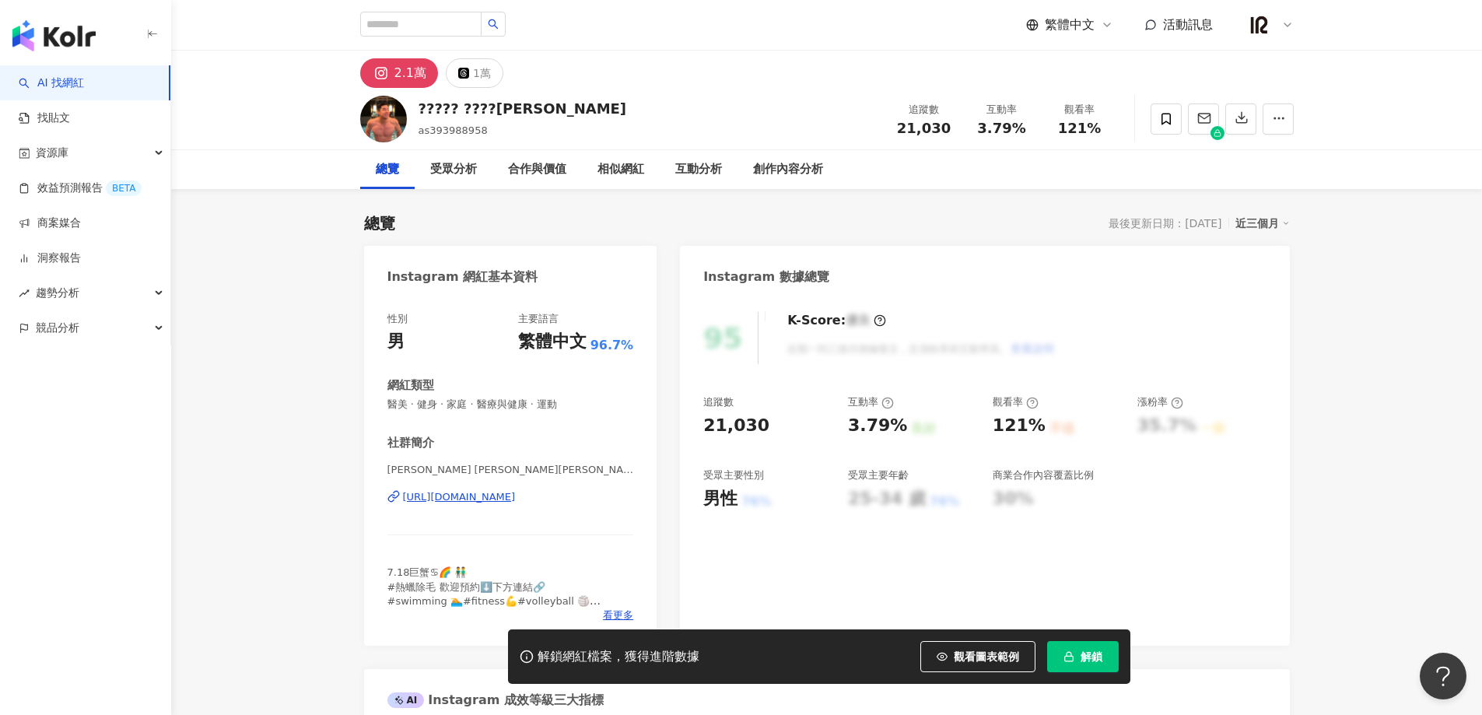
click at [516, 495] on div "[URL][DOMAIN_NAME]" at bounding box center [459, 497] width 113 height 14
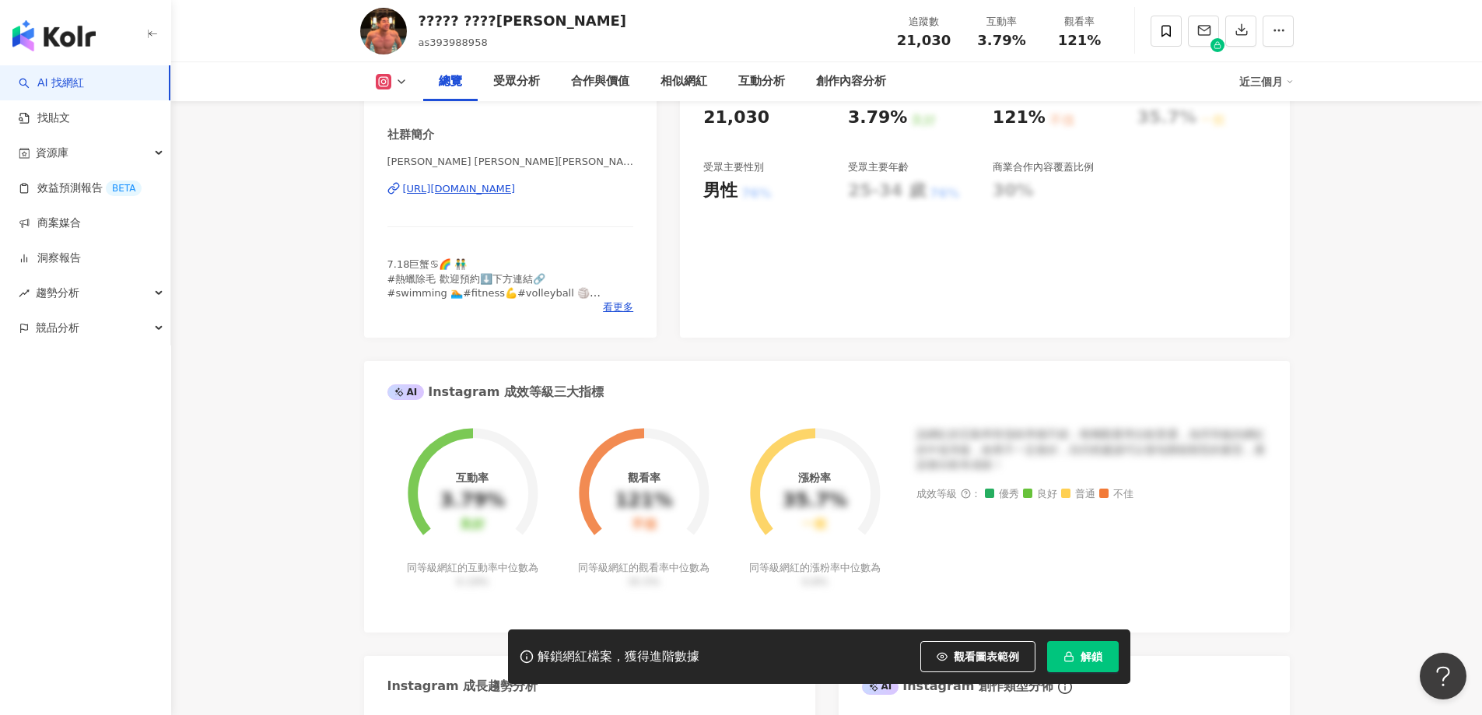
scroll to position [310, 0]
click at [516, 188] on div "[URL][DOMAIN_NAME]" at bounding box center [459, 188] width 113 height 14
